Goal: Task Accomplishment & Management: Use online tool/utility

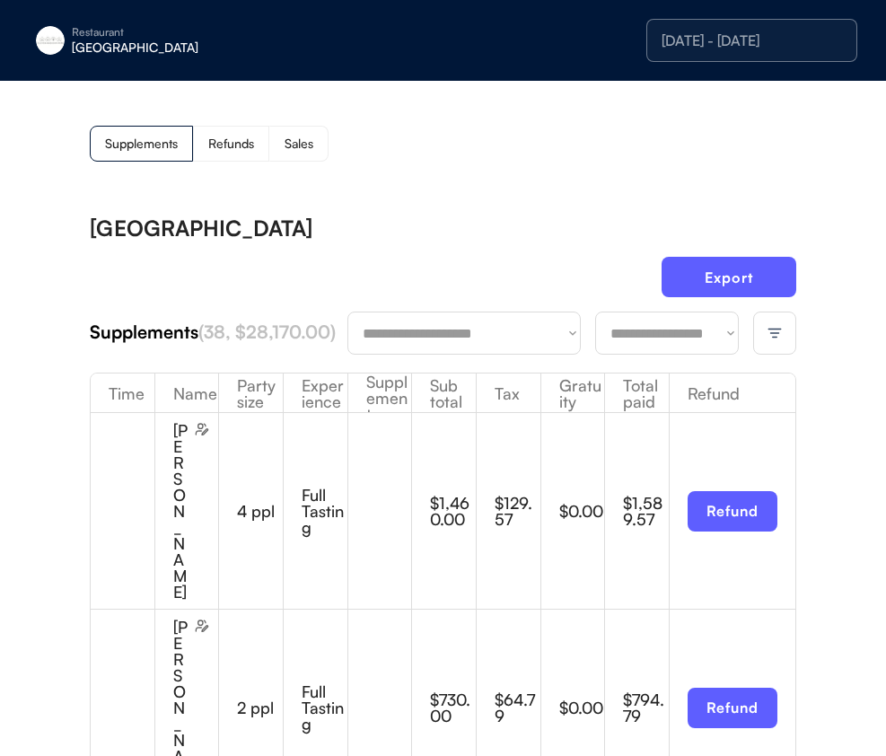
scroll to position [1, 0]
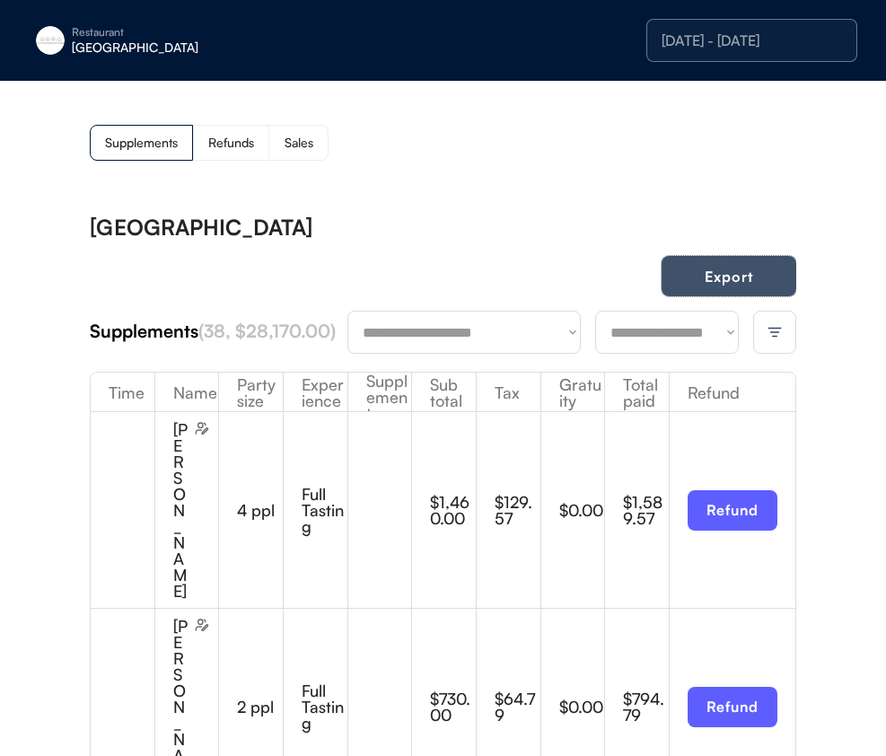
click at [723, 290] on button "Export" at bounding box center [729, 276] width 135 height 40
click at [782, 146] on div "Supplements Refunds Sales" at bounding box center [443, 143] width 707 height 36
click at [782, 145] on div "Supplements Refunds Sales" at bounding box center [443, 143] width 707 height 36
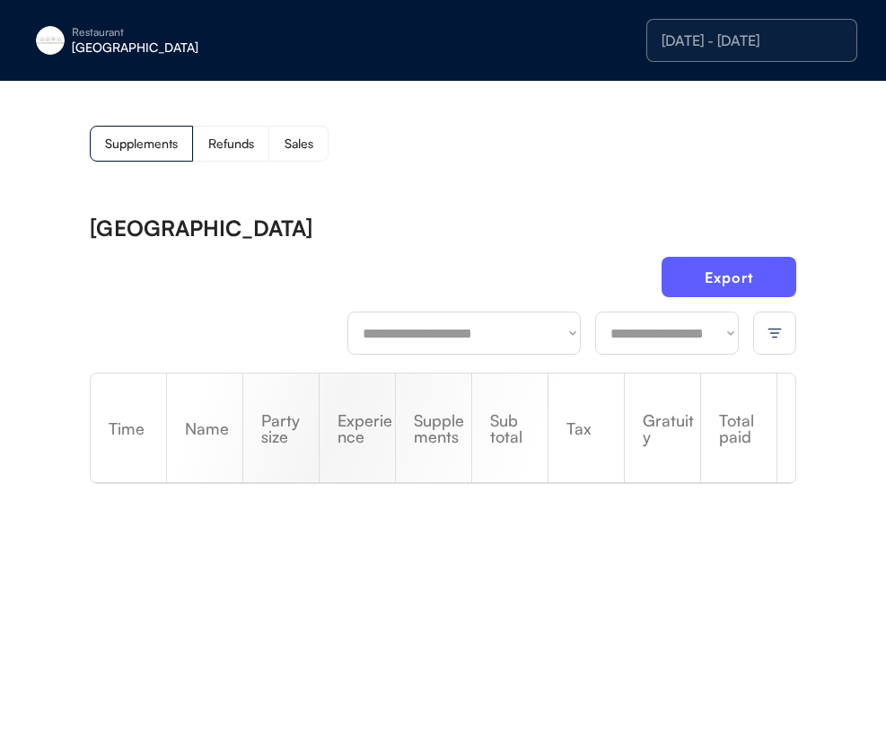
click at [92, 47] on div "[GEOGRAPHIC_DATA]" at bounding box center [185, 47] width 226 height 13
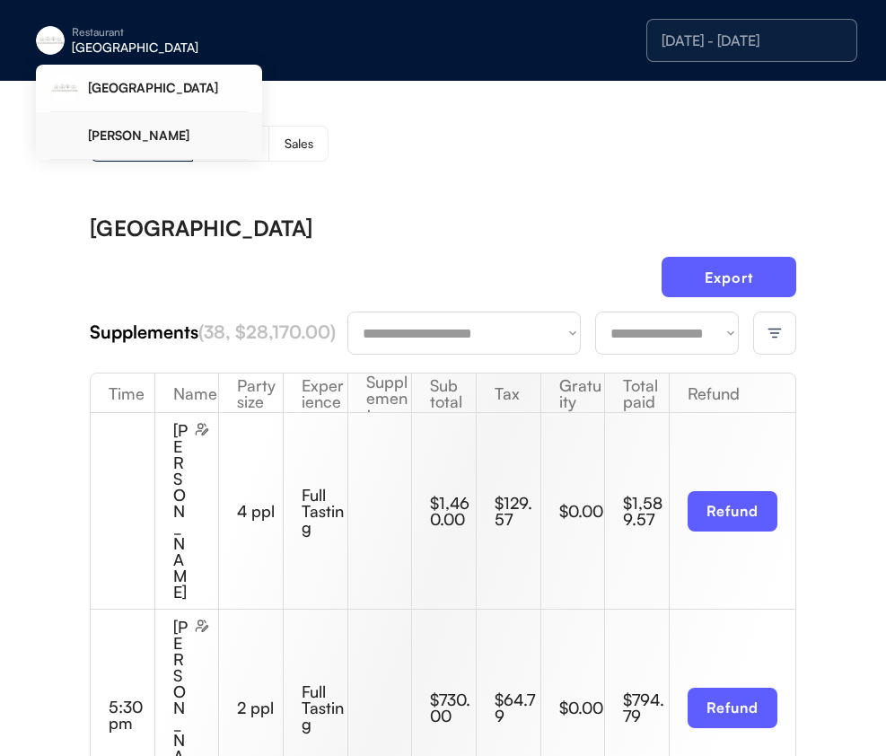
click at [125, 139] on div "[PERSON_NAME]" at bounding box center [168, 135] width 160 height 13
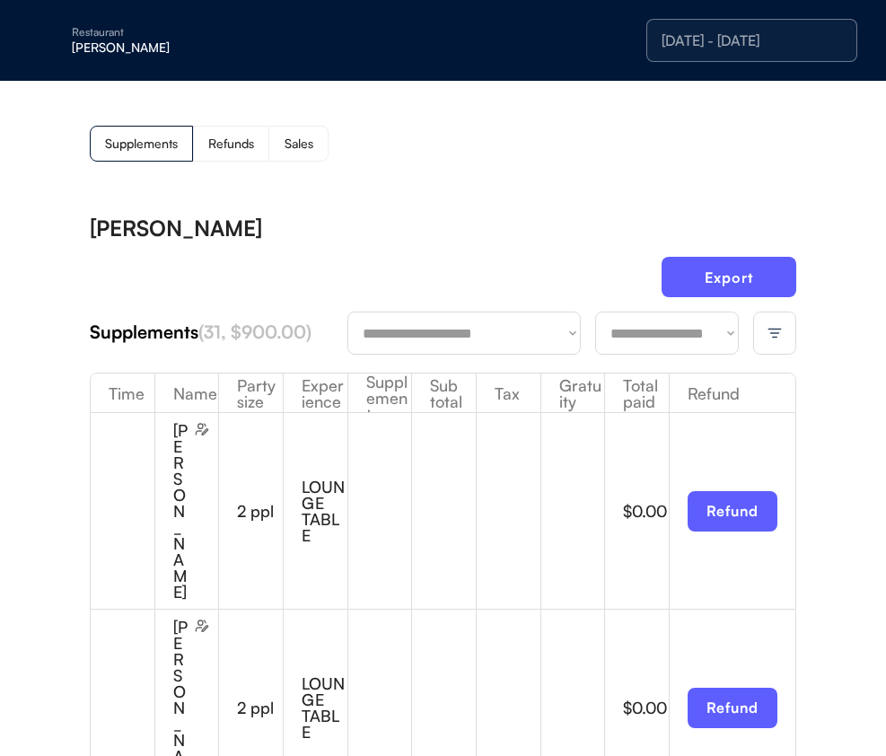
scroll to position [4, 0]
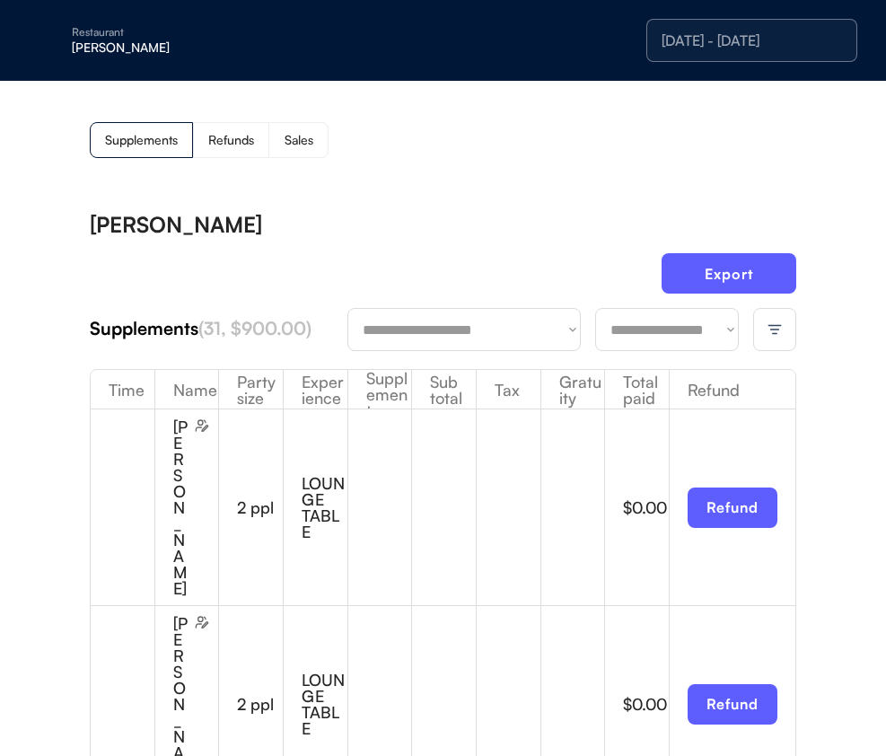
click at [786, 324] on div at bounding box center [774, 329] width 43 height 43
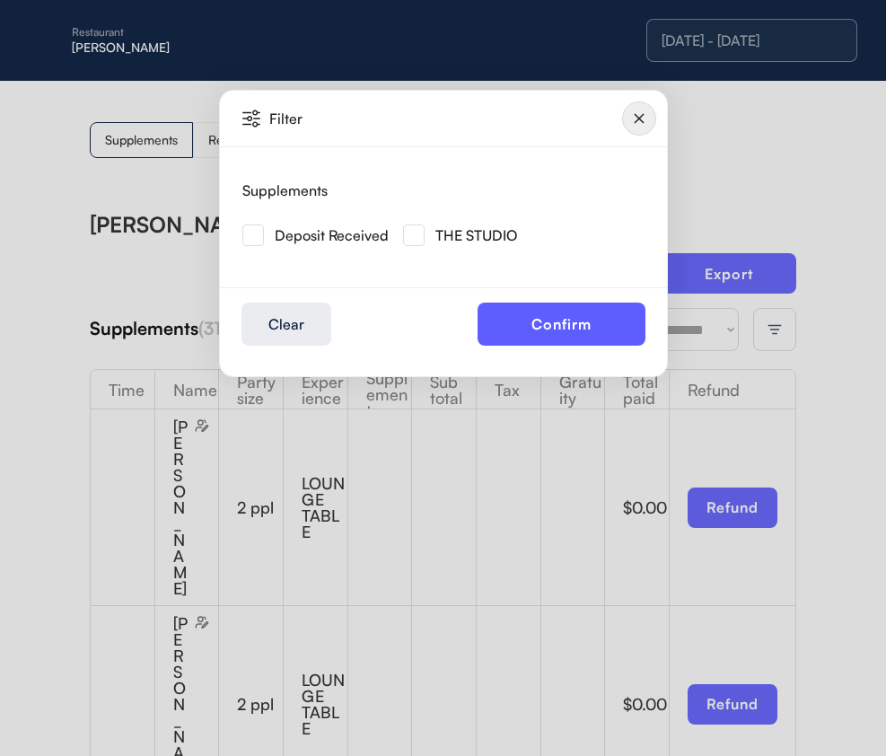
click at [422, 239] on div "THE STUDIO" at bounding box center [460, 235] width 114 height 22
drag, startPoint x: 412, startPoint y: 237, endPoint x: 427, endPoint y: 245, distance: 17.3
click at [413, 237] on img at bounding box center [414, 235] width 22 height 22
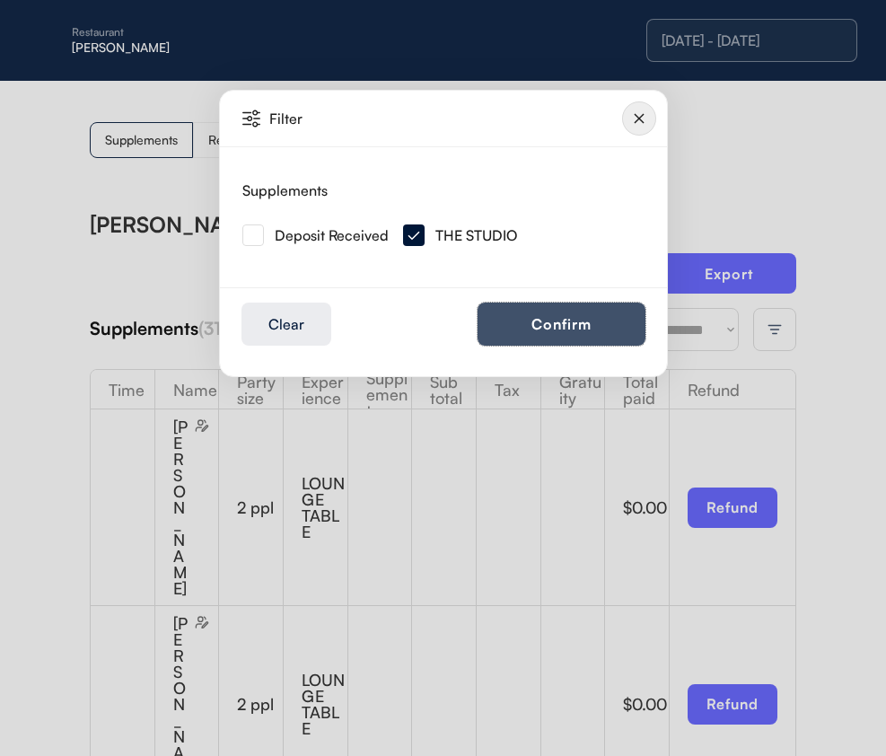
click at [595, 328] on button "Confirm" at bounding box center [562, 324] width 168 height 43
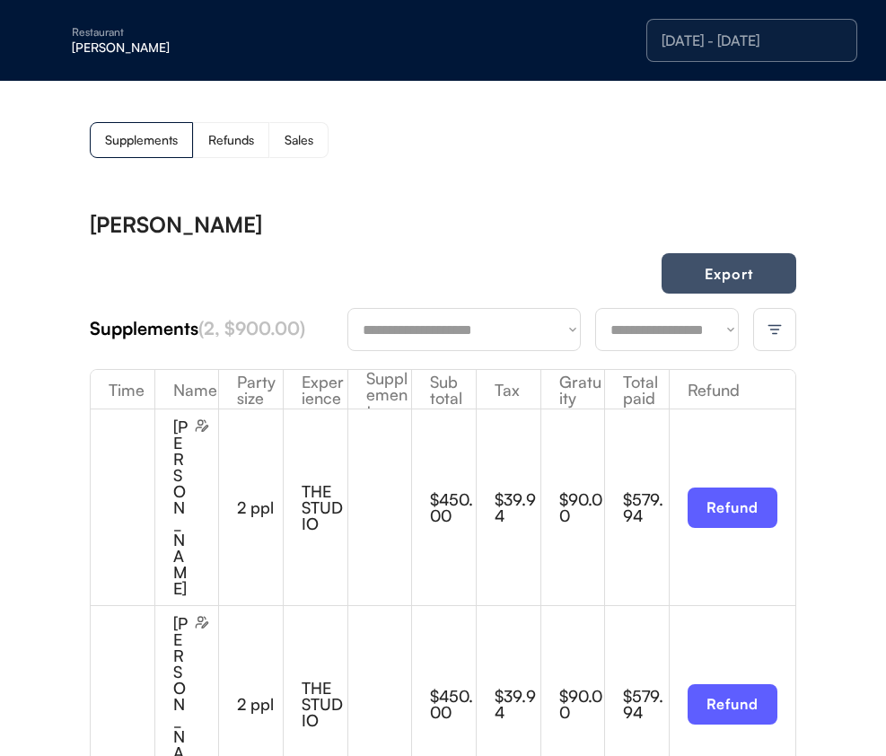
click at [725, 271] on button "Export" at bounding box center [729, 273] width 135 height 40
